Goal: Information Seeking & Learning: Check status

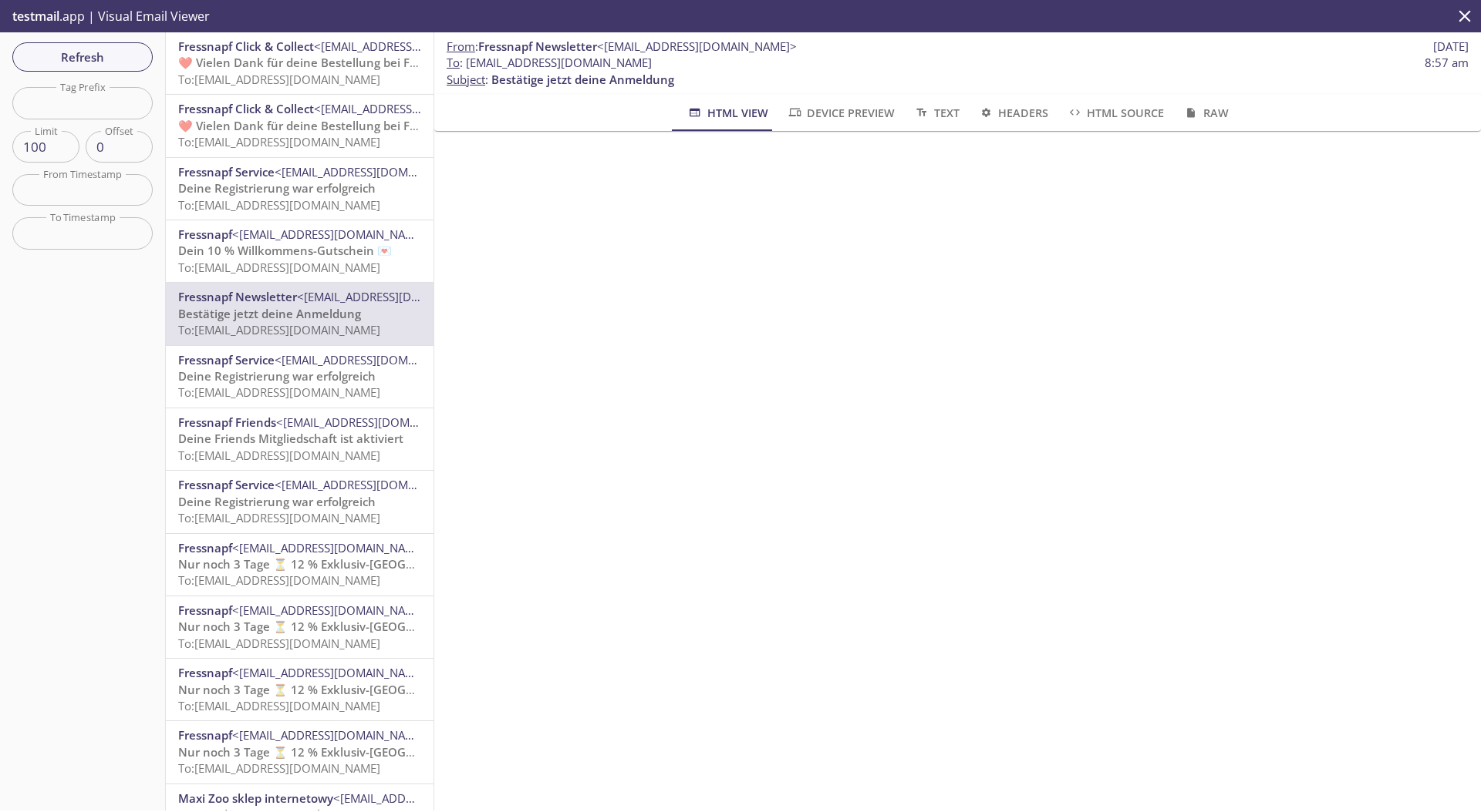
scroll to position [83, 0]
click at [110, 64] on span "Refresh" at bounding box center [83, 57] width 116 height 20
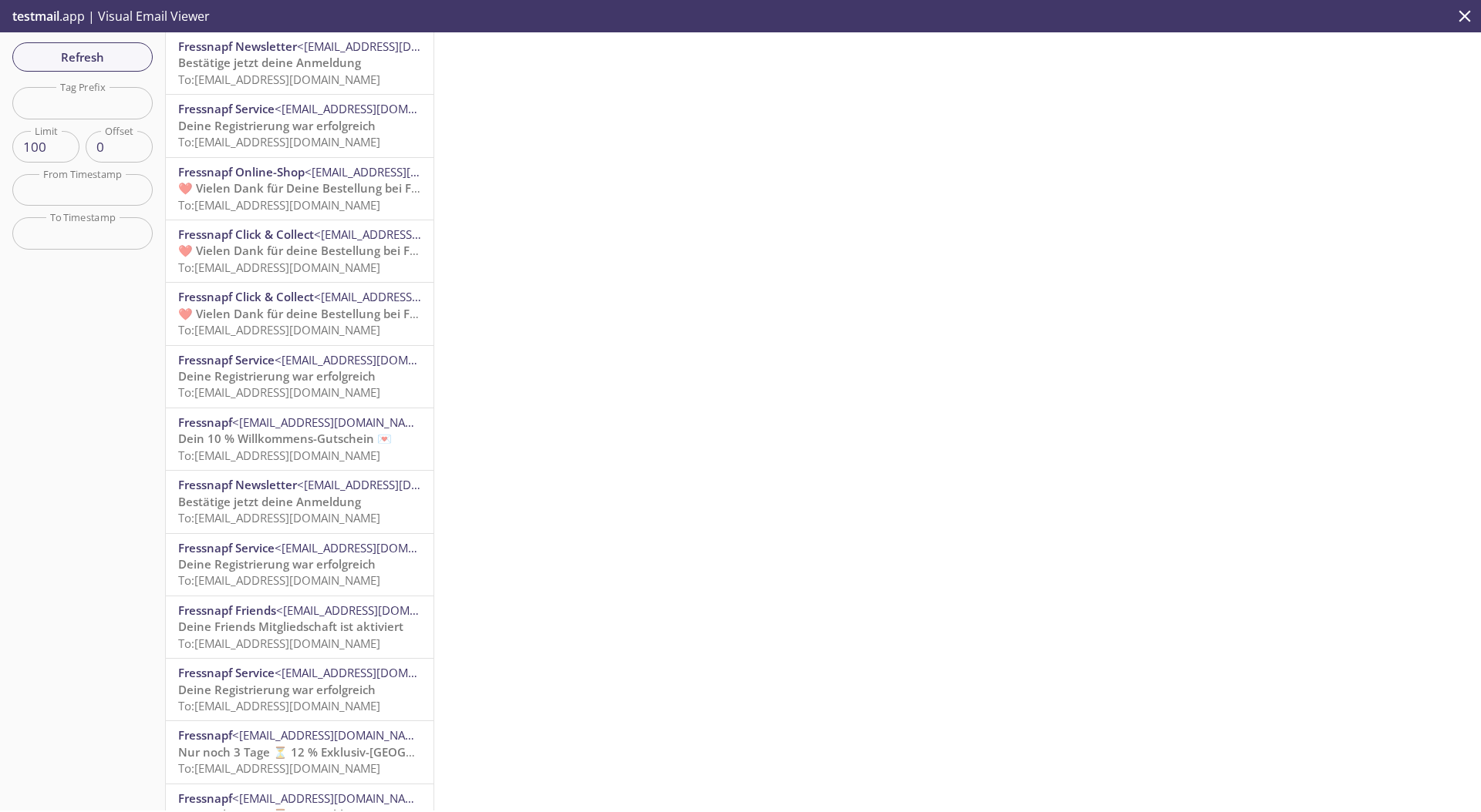
click at [260, 70] on p "Bestätige jetzt deine Anmeldung To: [EMAIL_ADDRESS][DOMAIN_NAME]" at bounding box center [299, 71] width 243 height 33
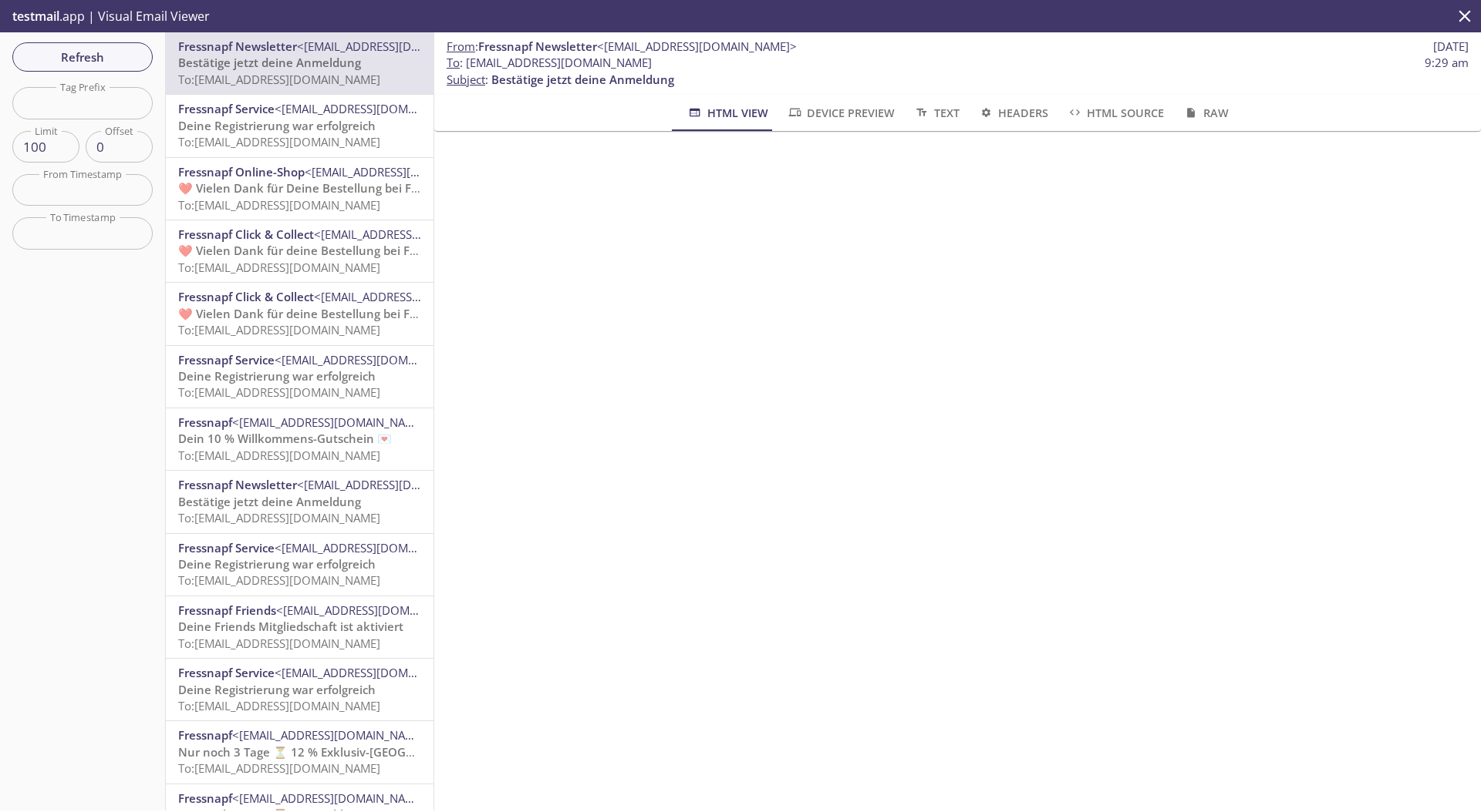
scroll to position [117, 0]
click at [64, 63] on span "Refresh" at bounding box center [83, 57] width 116 height 20
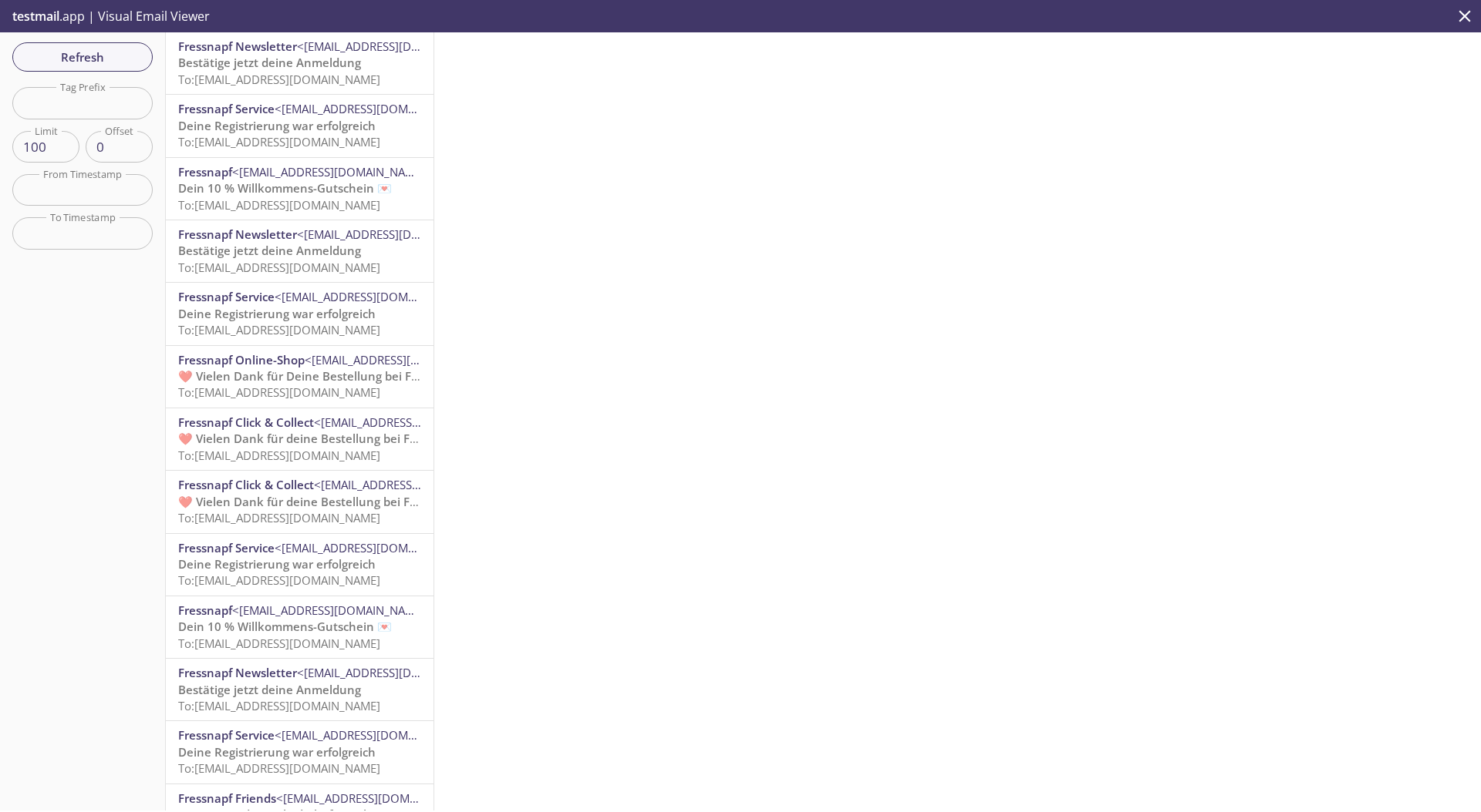
click at [227, 67] on span "Bestätige jetzt deine Anmeldung" at bounding box center [269, 62] width 183 height 15
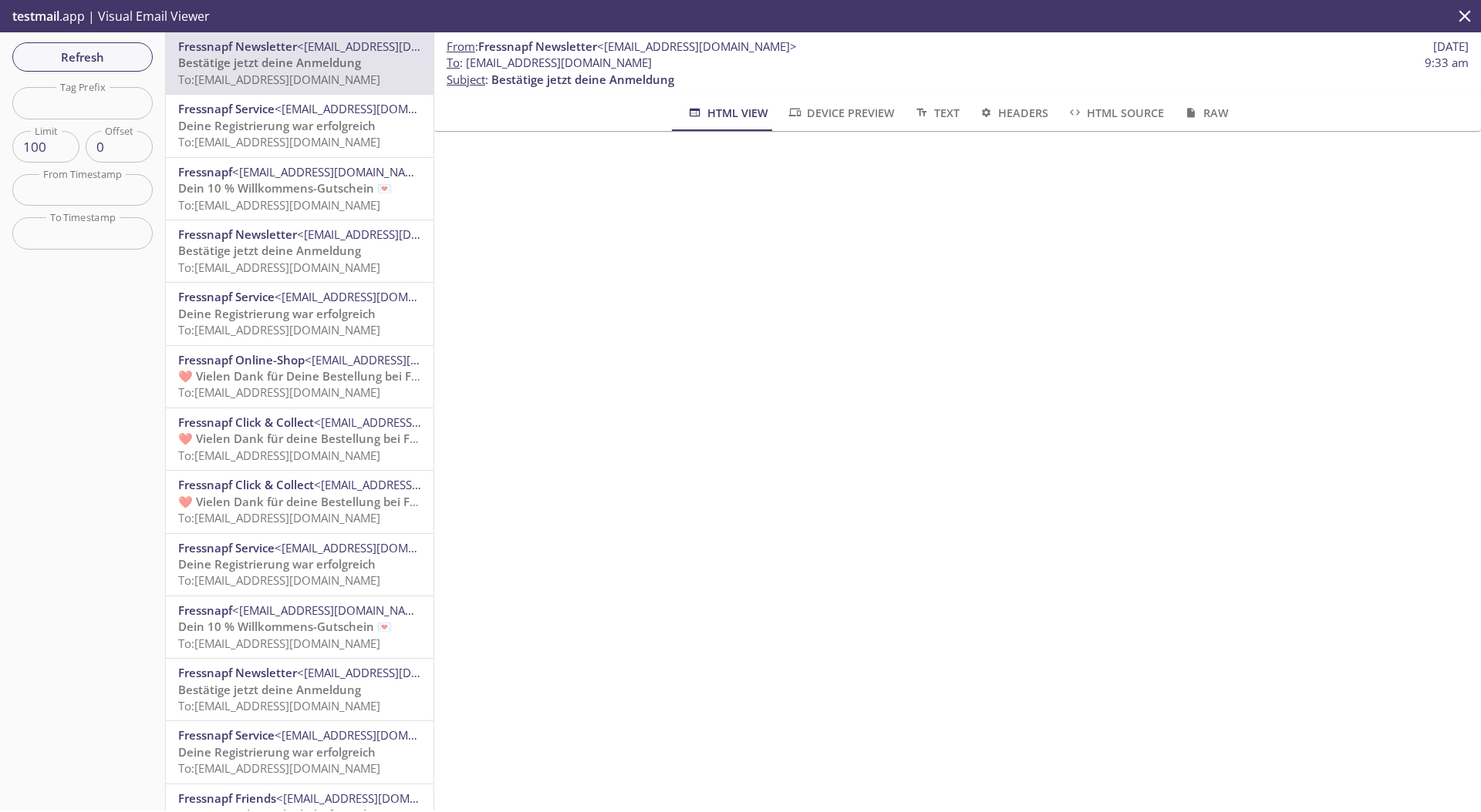
scroll to position [480, 0]
click at [69, 26] on p "testmail .app | Visual Email Viewer" at bounding box center [109, 16] width 219 height 32
click at [72, 37] on div "Refresh Filters Tag Prefix Tag Prefix Limit 100 Limit Offset 0 Offset From Time…" at bounding box center [83, 421] width 166 height 779
click at [89, 59] on span "Refresh" at bounding box center [83, 57] width 116 height 20
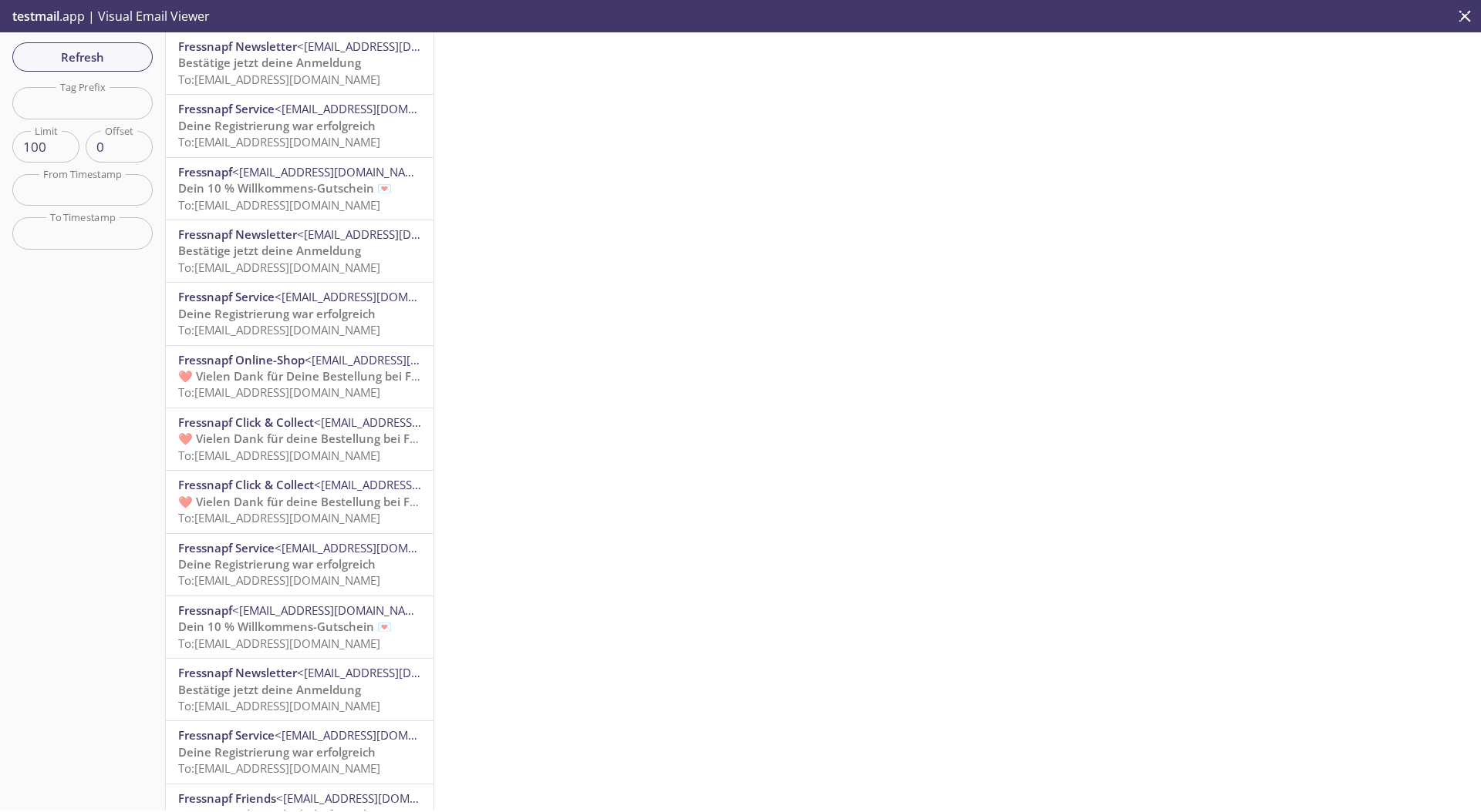
click at [290, 87] on p "Bestätige jetzt deine Anmeldung To: [EMAIL_ADDRESS][DOMAIN_NAME]" at bounding box center [299, 71] width 243 height 33
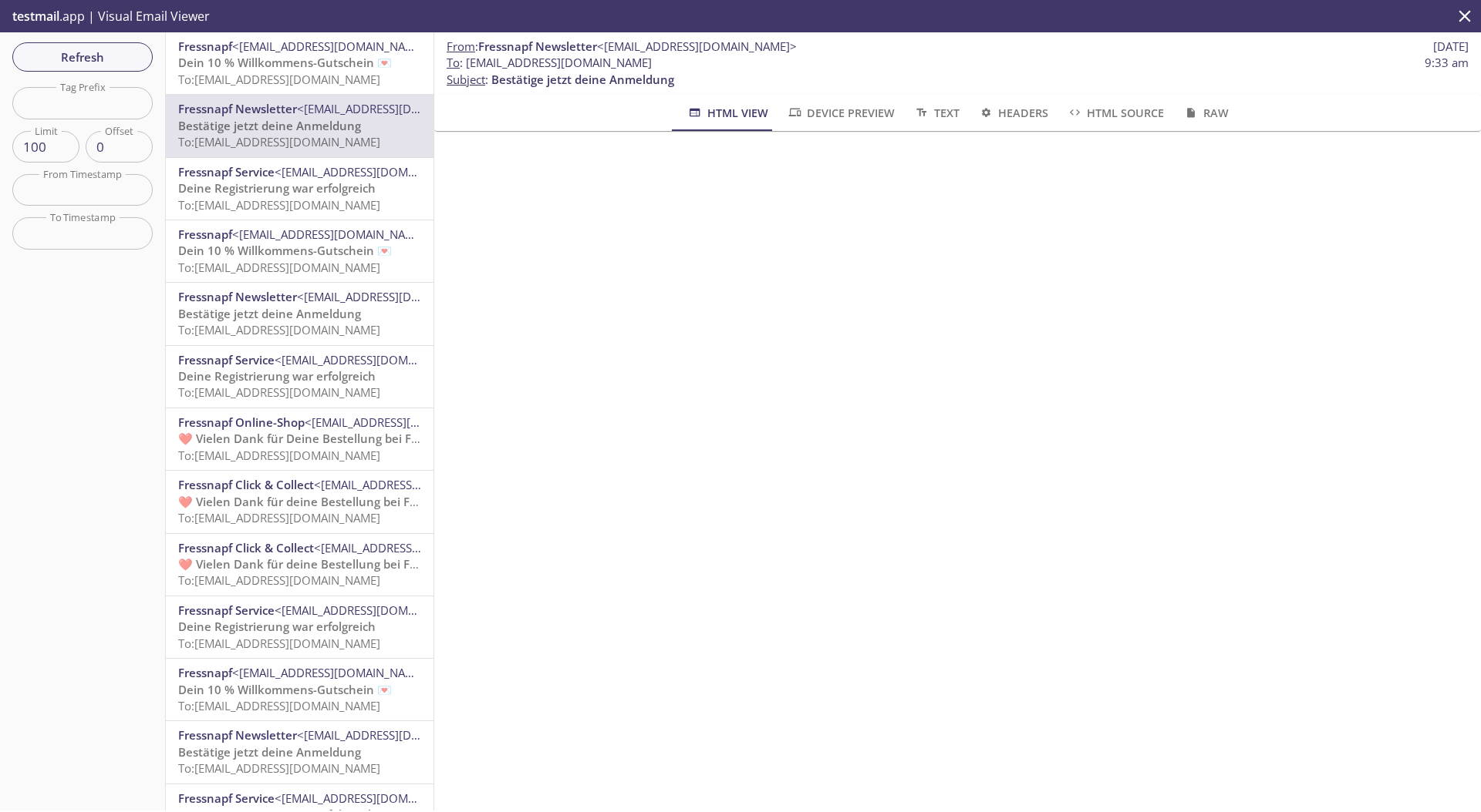
scroll to position [2, 0]
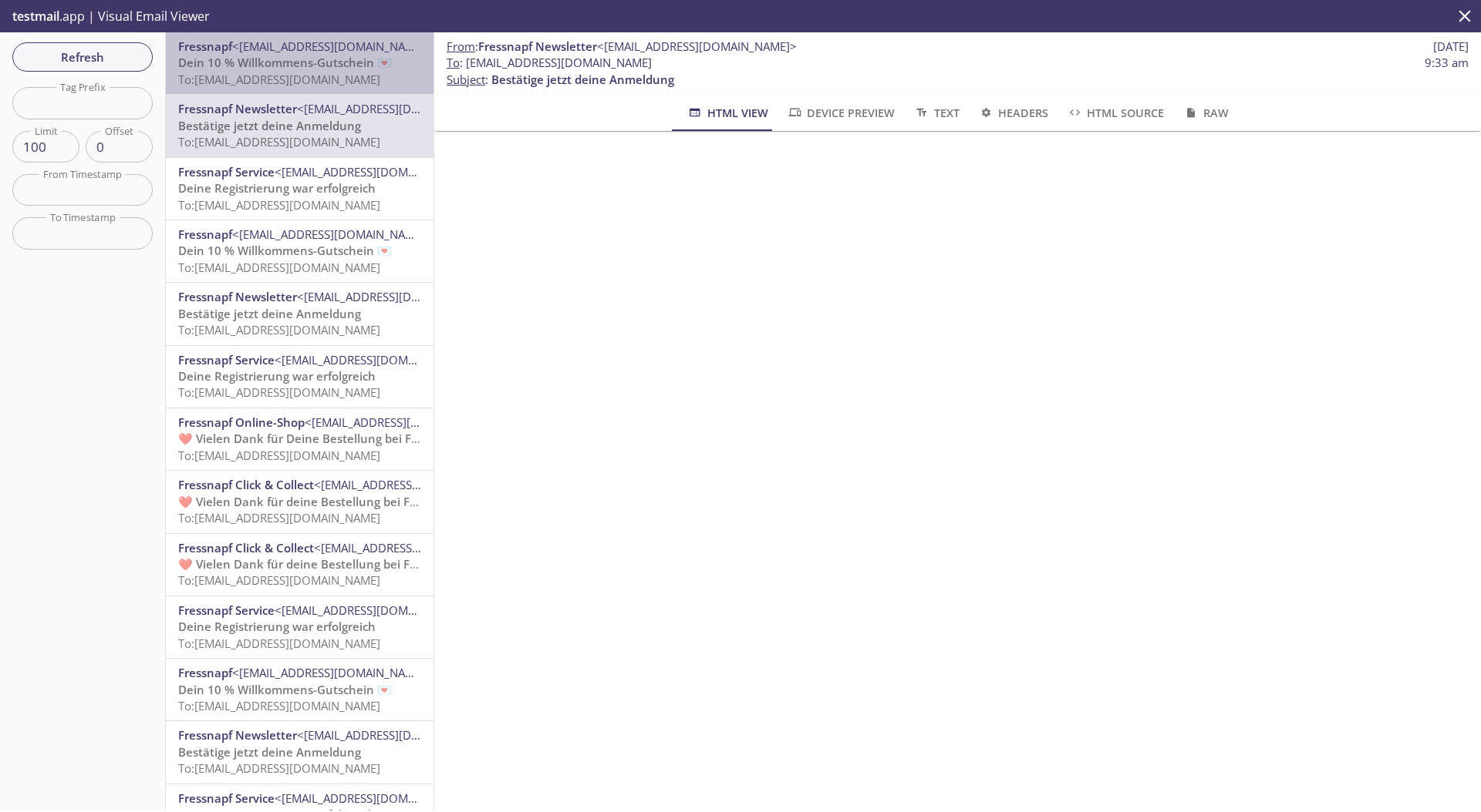
click at [360, 65] on span "Dein 10 % Willkommens-Gutschein 💌" at bounding box center [284, 62] width 214 height 15
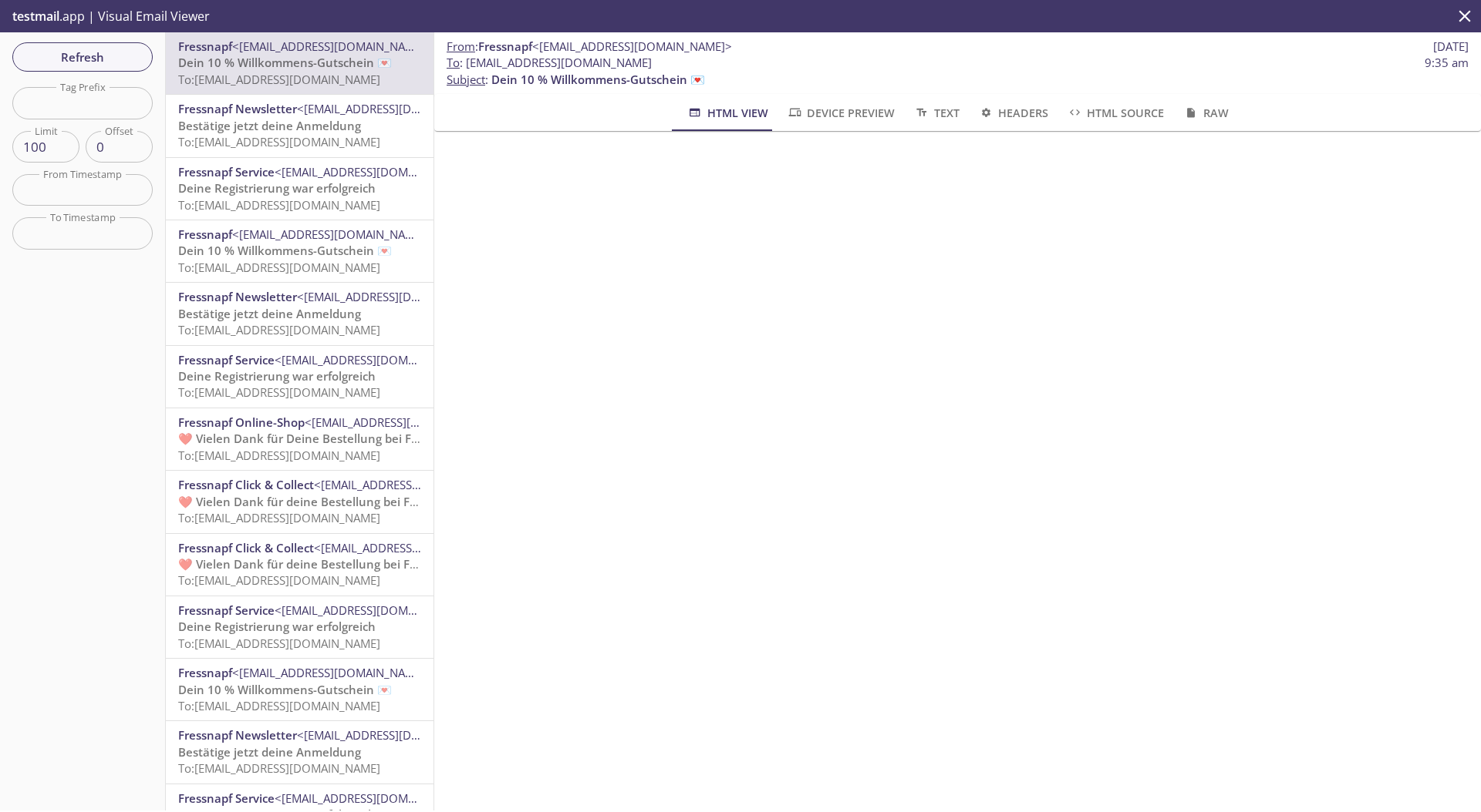
scroll to position [1753, 0]
